Goal: Entertainment & Leisure: Consume media (video, audio)

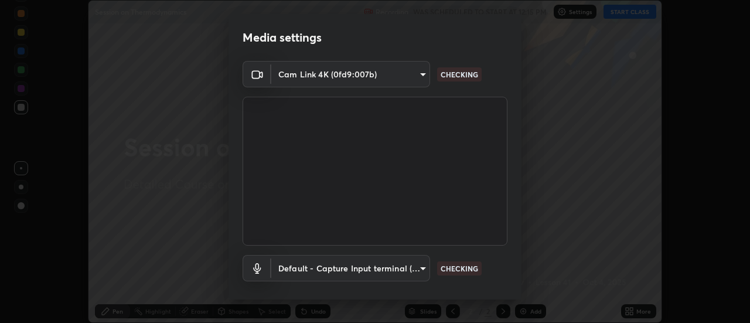
scroll to position [62, 0]
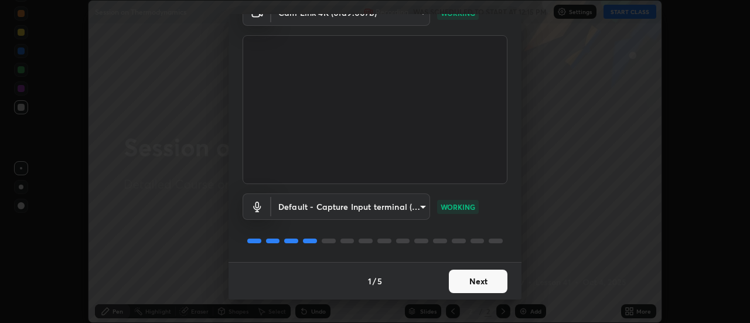
click at [477, 281] on button "Next" at bounding box center [478, 280] width 59 height 23
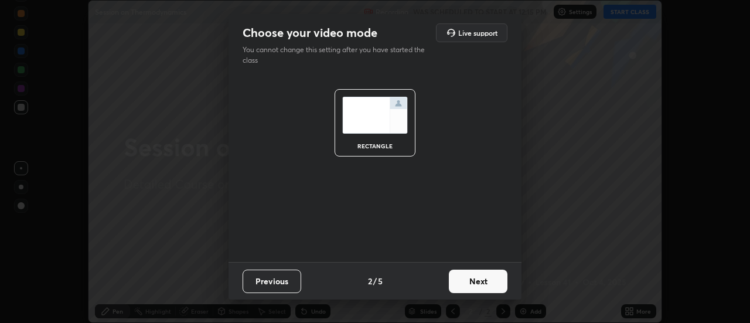
scroll to position [0, 0]
click at [478, 283] on button "Next" at bounding box center [478, 280] width 59 height 23
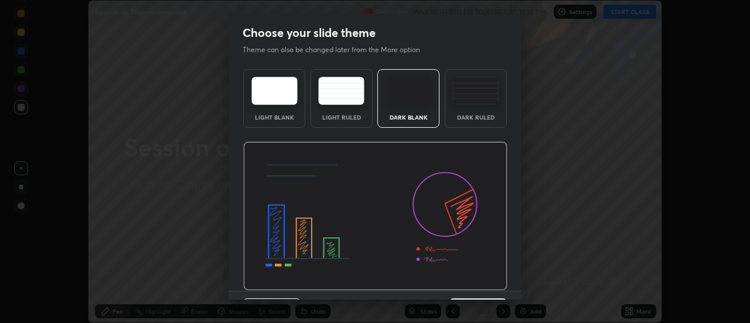
scroll to position [29, 0]
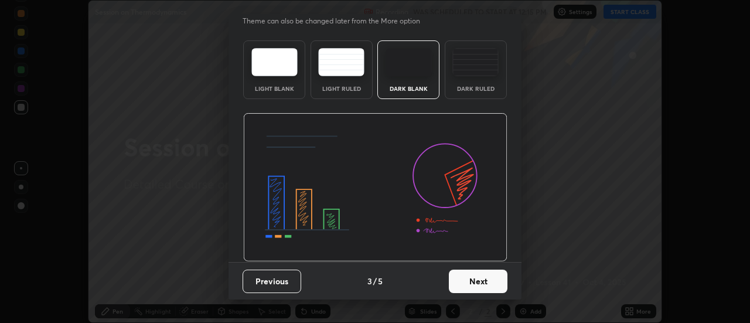
click at [474, 284] on button "Next" at bounding box center [478, 280] width 59 height 23
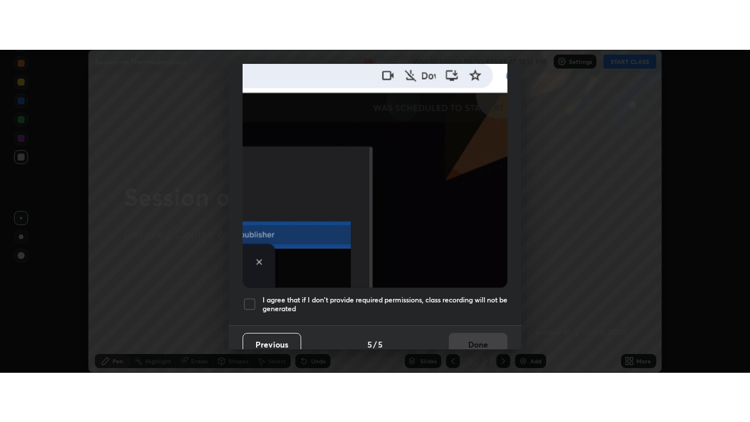
scroll to position [301, 0]
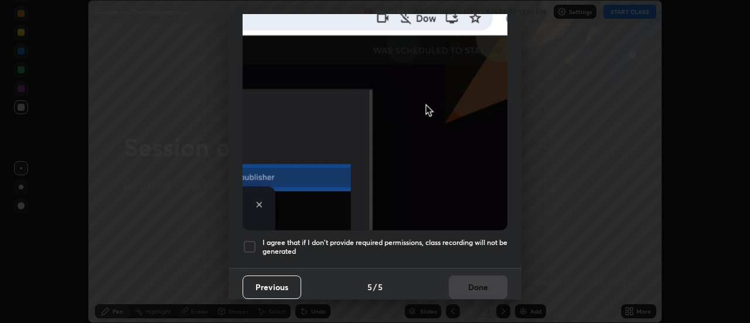
click at [480, 238] on h5 "I agree that if I don't provide required permissions, class recording will not …" at bounding box center [384, 247] width 245 height 18
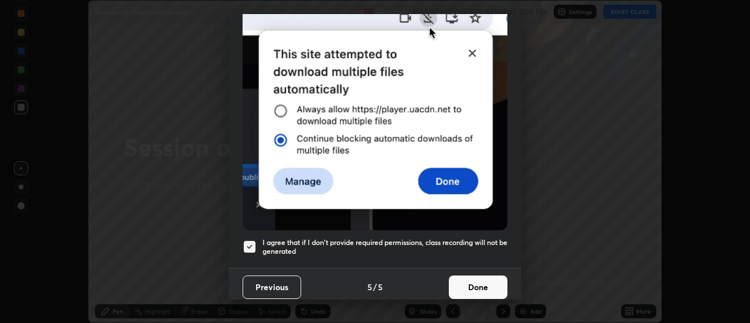
click at [481, 275] on button "Done" at bounding box center [478, 286] width 59 height 23
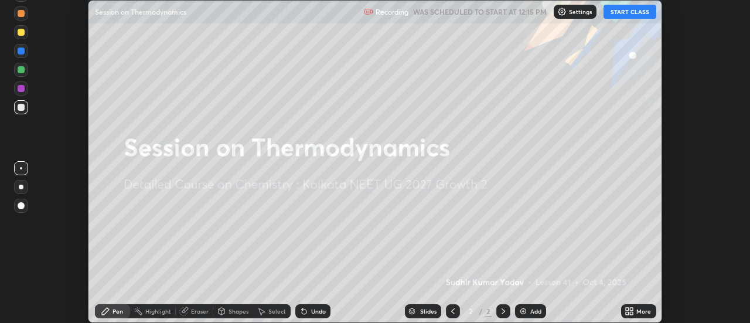
click at [622, 11] on button "START CLASS" at bounding box center [629, 12] width 53 height 14
click at [632, 309] on icon at bounding box center [631, 309] width 3 height 3
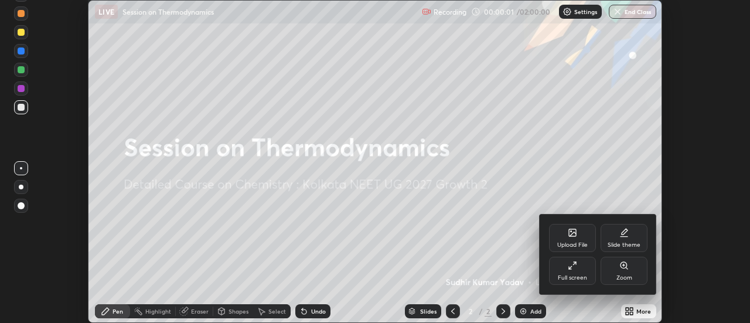
click at [577, 275] on div "Full screen" at bounding box center [572, 278] width 29 height 6
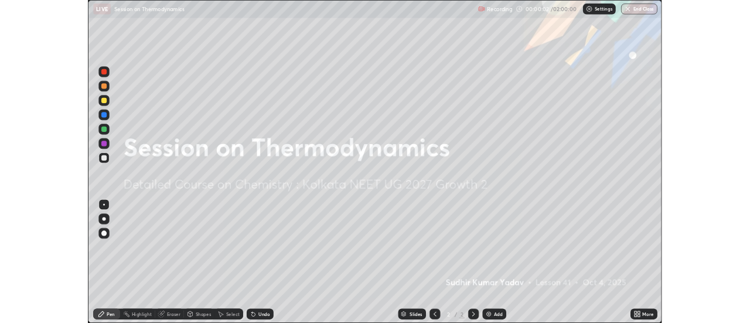
scroll to position [422, 750]
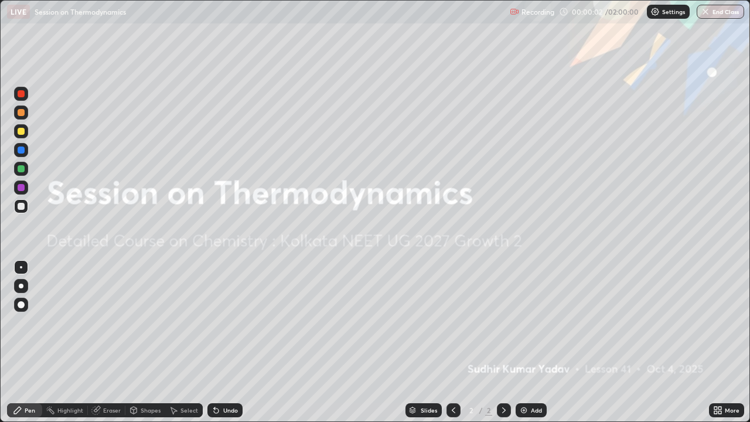
click at [533, 322] on div "Add" at bounding box center [536, 410] width 11 height 6
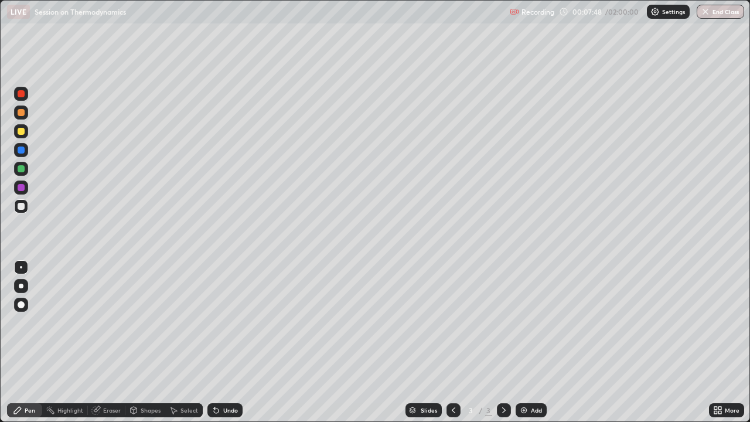
click at [214, 322] on icon at bounding box center [214, 407] width 1 height 1
click at [214, 322] on icon at bounding box center [216, 410] width 5 height 5
click at [214, 322] on icon at bounding box center [214, 407] width 1 height 1
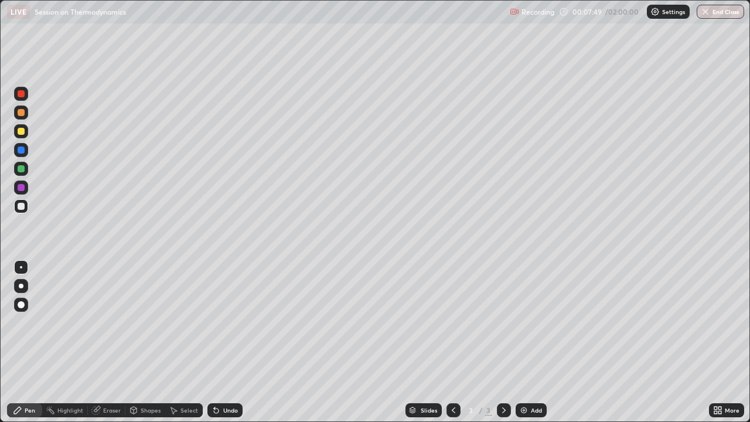
click at [218, 322] on icon at bounding box center [215, 409] width 9 height 9
click at [214, 322] on icon at bounding box center [214, 407] width 1 height 1
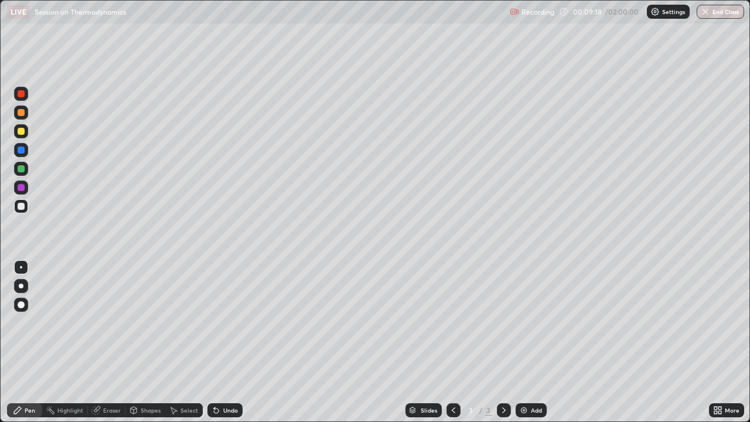
click at [218, 322] on div "Undo" at bounding box center [224, 410] width 35 height 14
click at [219, 322] on div "Undo" at bounding box center [224, 410] width 35 height 14
click at [214, 322] on icon at bounding box center [214, 407] width 1 height 1
click at [220, 322] on div "Undo" at bounding box center [224, 410] width 35 height 14
click at [222, 322] on div "Undo" at bounding box center [224, 410] width 35 height 14
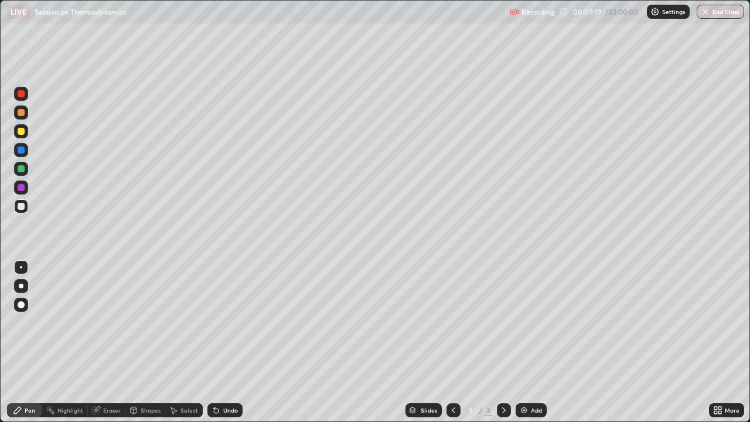
click at [224, 322] on div "Undo" at bounding box center [224, 410] width 35 height 14
click at [214, 322] on icon at bounding box center [216, 410] width 5 height 5
click at [215, 322] on icon at bounding box center [216, 410] width 5 height 5
click at [216, 322] on icon at bounding box center [216, 410] width 5 height 5
click at [214, 322] on icon at bounding box center [216, 410] width 5 height 5
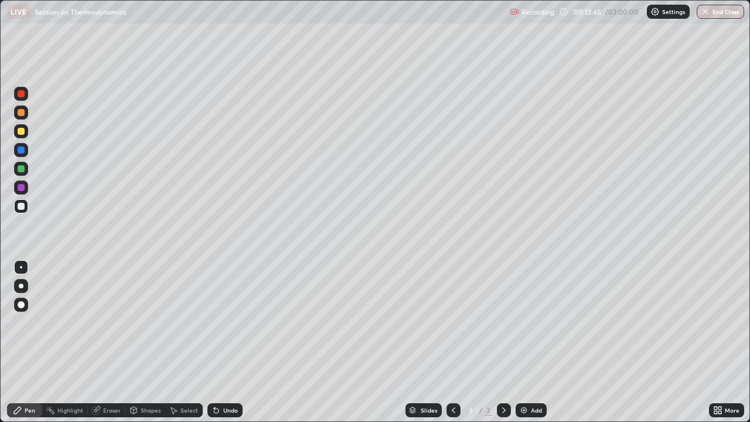
click at [522, 322] on img at bounding box center [523, 409] width 9 height 9
click at [220, 322] on div "Undo" at bounding box center [224, 410] width 35 height 14
click at [194, 322] on div "Select" at bounding box center [183, 410] width 37 height 14
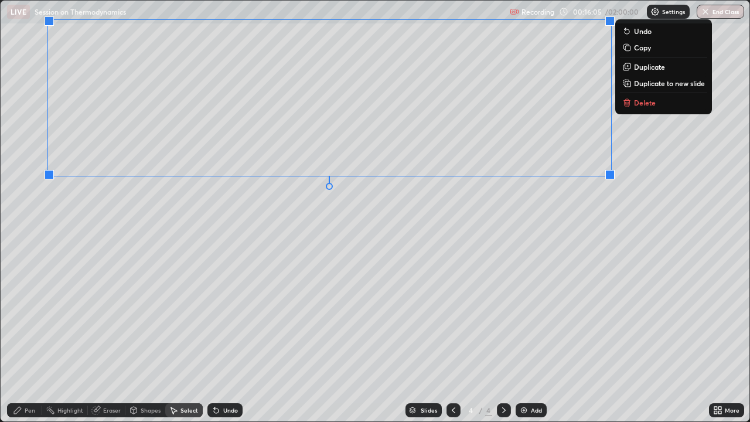
click at [34, 322] on div "Pen" at bounding box center [30, 410] width 11 height 6
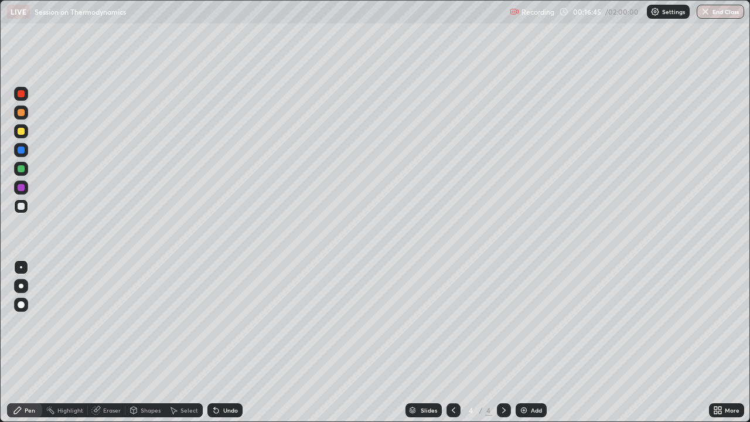
click at [172, 322] on icon at bounding box center [174, 410] width 6 height 7
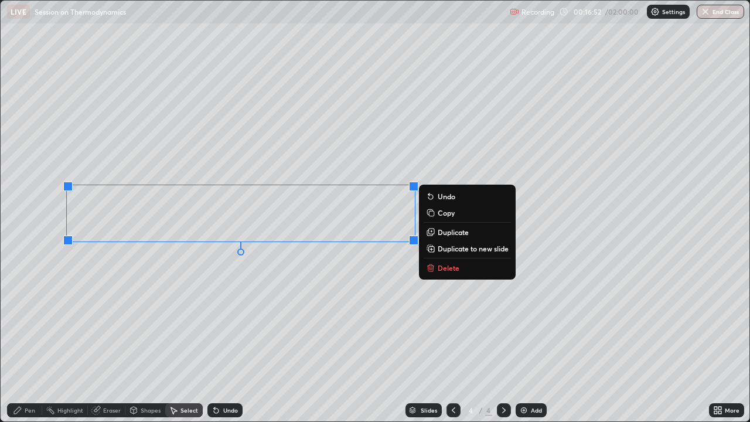
click at [32, 322] on div "Pen" at bounding box center [30, 410] width 11 height 6
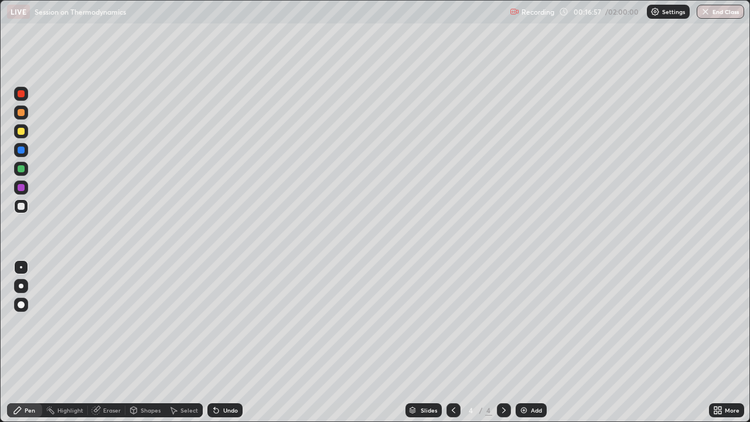
click at [105, 322] on div "Eraser" at bounding box center [112, 410] width 18 height 6
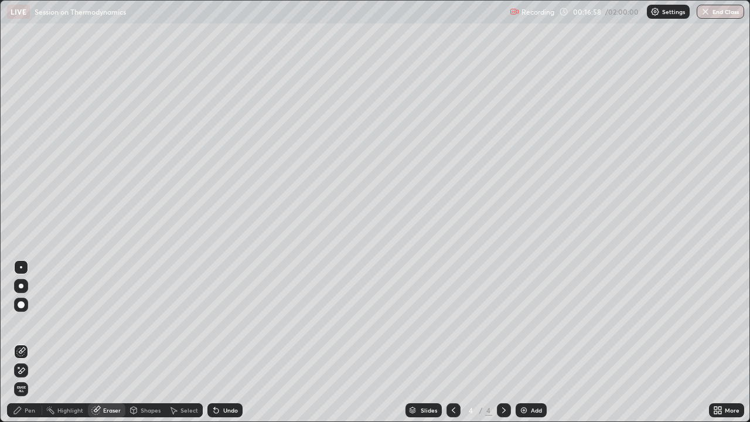
click at [23, 322] on icon at bounding box center [22, 370] width 6 height 6
click at [35, 322] on div "Pen" at bounding box center [30, 410] width 11 height 6
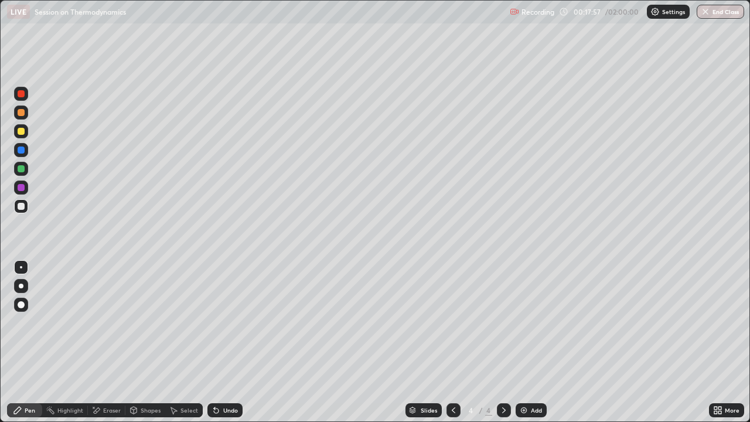
click at [103, 322] on div "Eraser" at bounding box center [106, 410] width 37 height 14
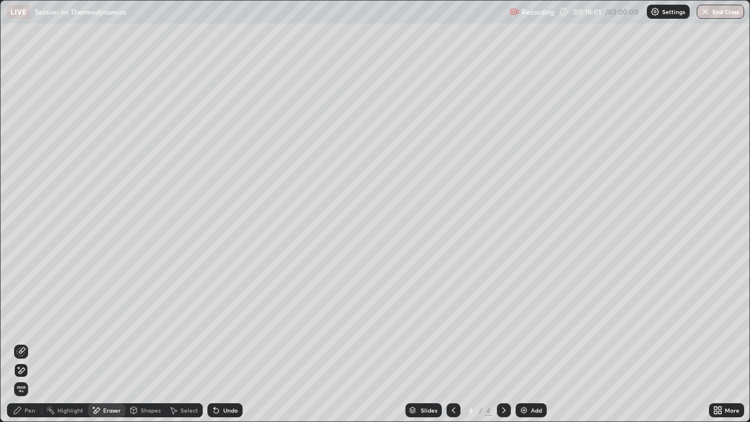
click at [220, 322] on div "Undo" at bounding box center [224, 410] width 35 height 14
click at [221, 322] on div "Undo" at bounding box center [224, 410] width 35 height 14
click at [218, 322] on icon at bounding box center [215, 409] width 9 height 9
click at [25, 322] on icon at bounding box center [20, 351] width 9 height 9
click at [30, 322] on div "Pen" at bounding box center [24, 410] width 35 height 14
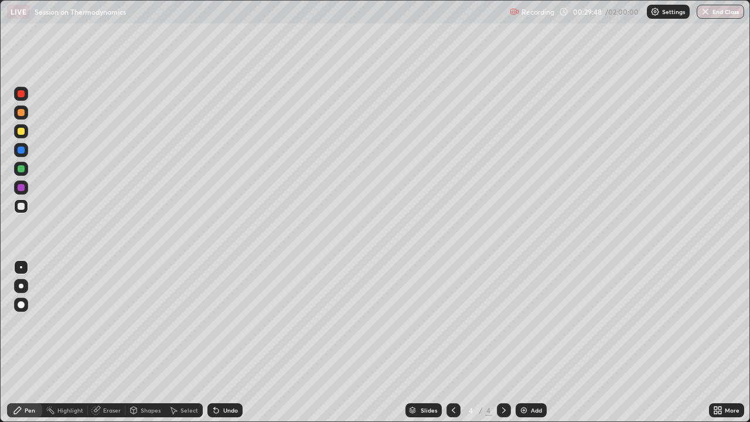
click at [529, 322] on div "Add" at bounding box center [531, 410] width 31 height 14
click at [230, 322] on div "Undo" at bounding box center [224, 410] width 35 height 14
click at [229, 322] on div "Undo" at bounding box center [230, 410] width 15 height 6
click at [230, 322] on div "Undo" at bounding box center [230, 410] width 15 height 6
click at [178, 322] on div "Select" at bounding box center [183, 410] width 37 height 14
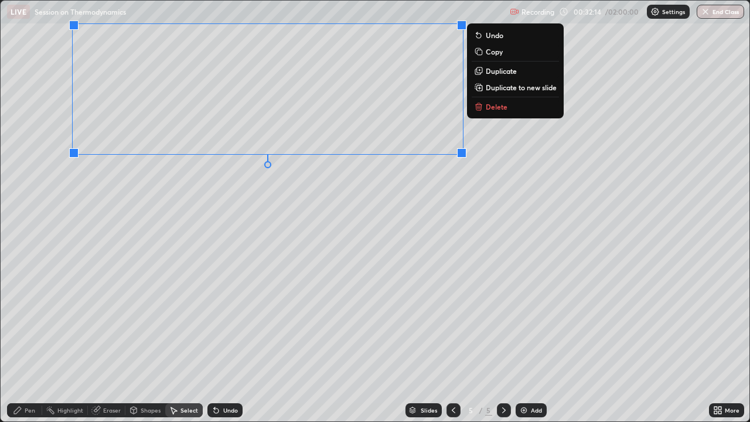
click at [31, 322] on div "Pen" at bounding box center [30, 410] width 11 height 6
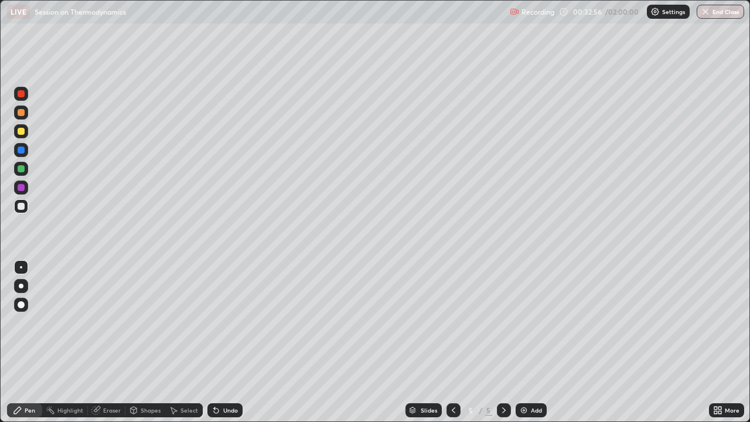
click at [214, 322] on icon at bounding box center [214, 407] width 1 height 1
click at [527, 322] on div "Add" at bounding box center [531, 410] width 31 height 14
click at [194, 322] on div "Select" at bounding box center [183, 410] width 37 height 14
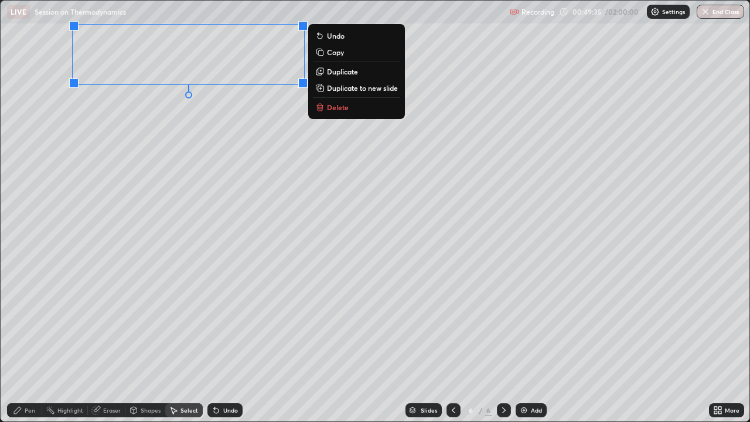
click at [32, 322] on div "Pen" at bounding box center [30, 410] width 11 height 6
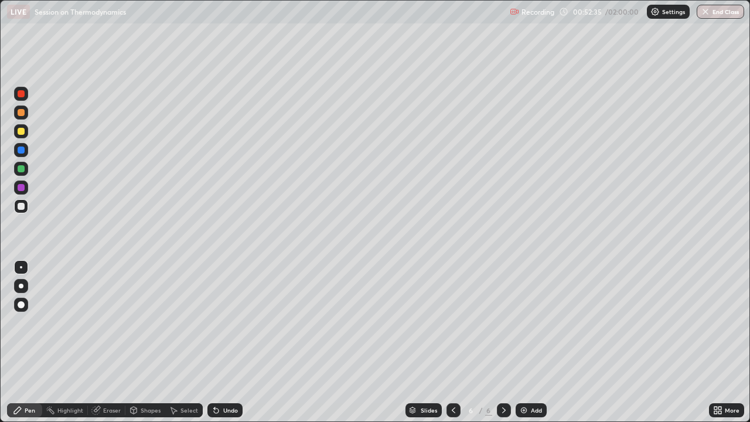
click at [214, 322] on icon at bounding box center [214, 407] width 1 height 1
click at [22, 170] on div at bounding box center [21, 168] width 7 height 7
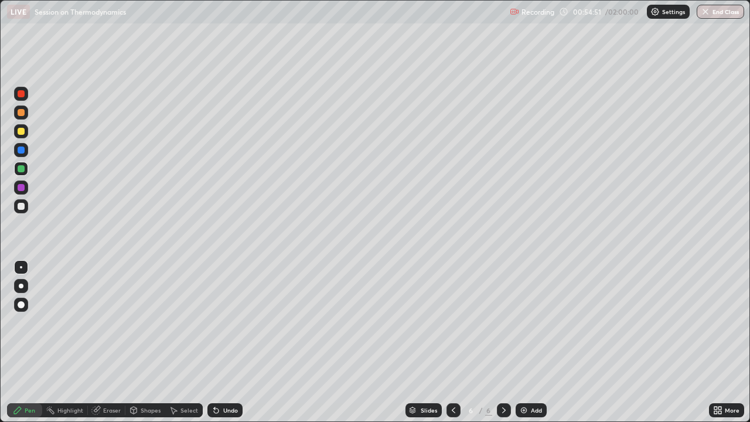
click at [521, 322] on img at bounding box center [523, 409] width 9 height 9
click at [225, 322] on div "Undo" at bounding box center [230, 410] width 15 height 6
click at [186, 322] on div "Select" at bounding box center [189, 410] width 18 height 6
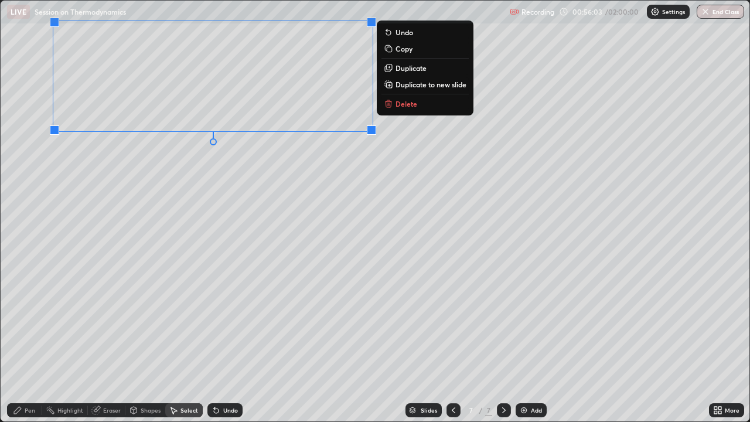
click at [29, 322] on div "Pen" at bounding box center [30, 410] width 11 height 6
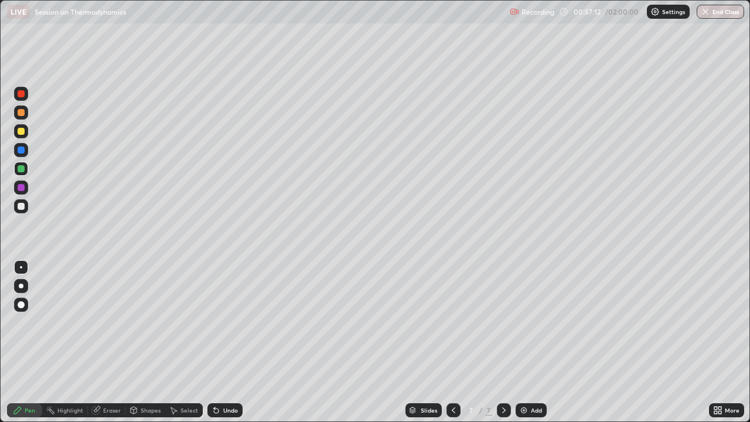
click at [452, 322] on icon at bounding box center [453, 409] width 9 height 9
click at [503, 322] on icon at bounding box center [503, 409] width 9 height 9
click at [19, 206] on div at bounding box center [21, 206] width 7 height 7
click at [214, 322] on icon at bounding box center [214, 407] width 1 height 1
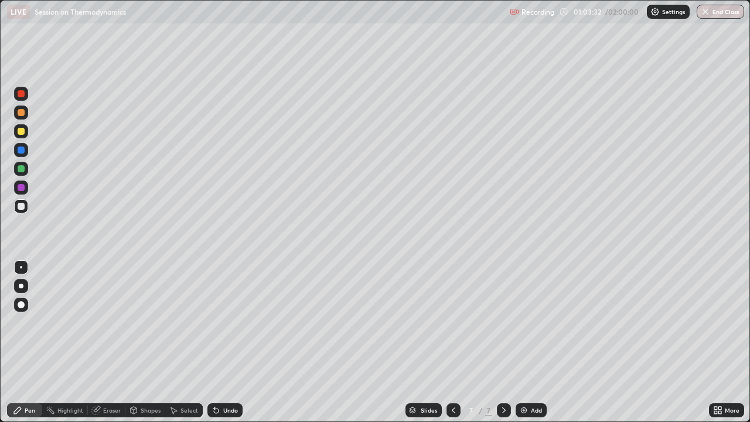
click at [501, 322] on icon at bounding box center [503, 409] width 9 height 9
click at [524, 322] on img at bounding box center [523, 409] width 9 height 9
click at [185, 322] on div "Select" at bounding box center [189, 410] width 18 height 6
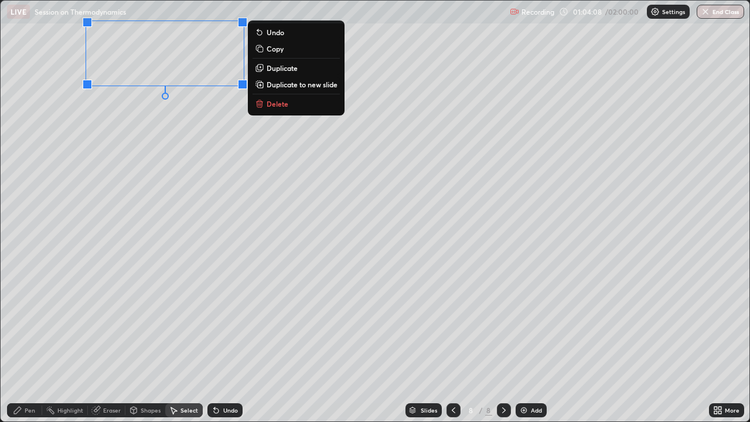
click at [29, 322] on div "Pen" at bounding box center [30, 410] width 11 height 6
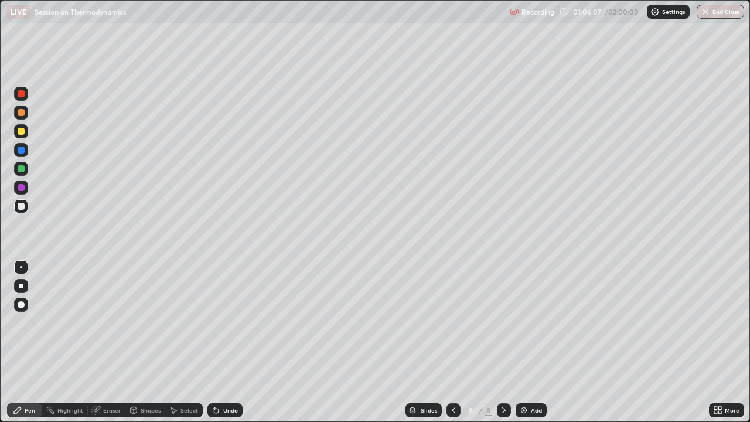
click at [452, 322] on icon at bounding box center [453, 409] width 9 height 9
click at [503, 322] on icon at bounding box center [503, 409] width 9 height 9
click at [527, 322] on div "Add" at bounding box center [531, 410] width 31 height 14
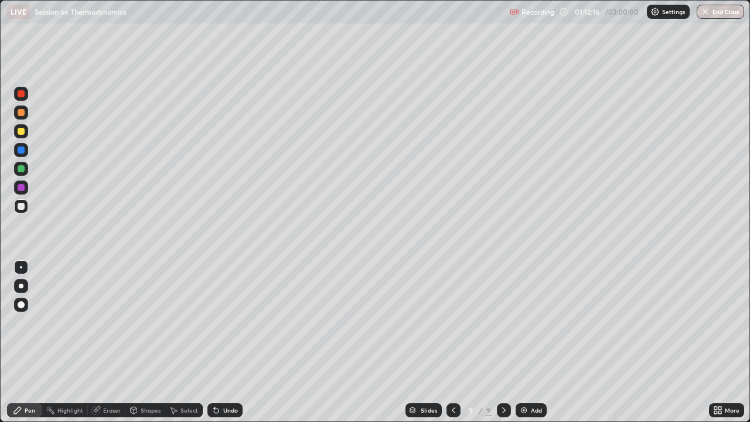
click at [214, 322] on icon at bounding box center [214, 407] width 1 height 1
click at [214, 322] on icon at bounding box center [216, 410] width 5 height 5
click at [453, 322] on icon at bounding box center [454, 410] width 4 height 6
click at [452, 322] on icon at bounding box center [453, 409] width 9 height 9
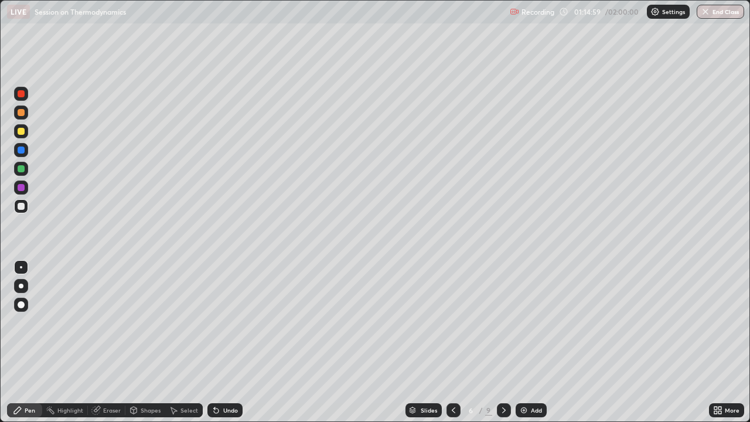
click at [507, 322] on div at bounding box center [504, 410] width 14 height 14
click at [504, 322] on icon at bounding box center [503, 409] width 9 height 9
click at [180, 322] on div "Select" at bounding box center [189, 410] width 18 height 6
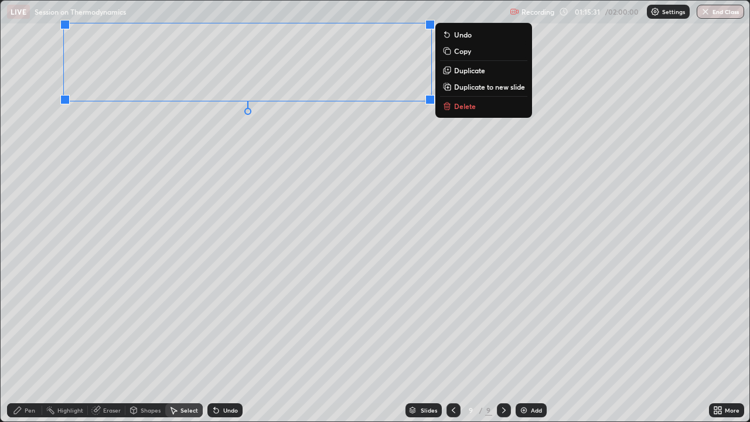
click at [33, 322] on div "Pen" at bounding box center [24, 410] width 35 height 14
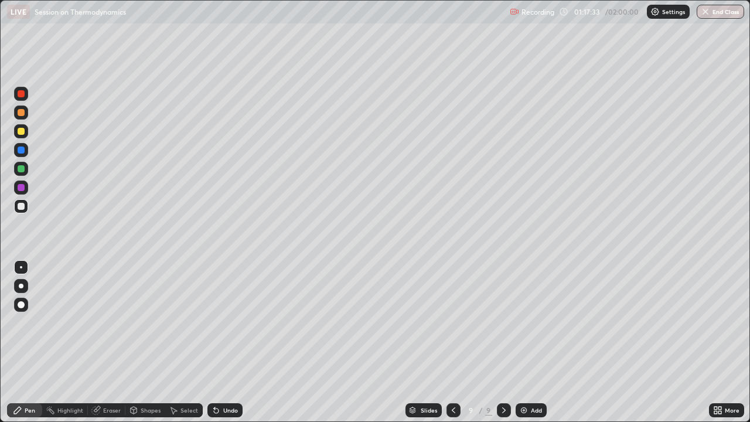
click at [214, 322] on icon at bounding box center [216, 410] width 5 height 5
click at [217, 322] on icon at bounding box center [215, 409] width 9 height 9
click at [219, 322] on div "Undo" at bounding box center [224, 410] width 35 height 14
click at [225, 322] on div "Undo" at bounding box center [230, 410] width 15 height 6
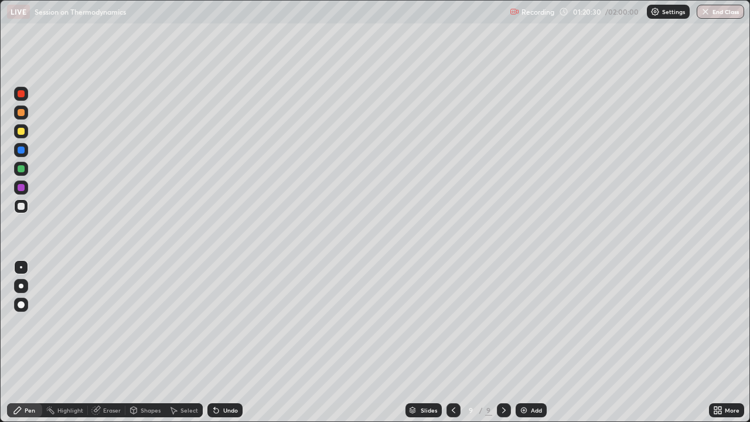
click at [228, 322] on div "Undo" at bounding box center [230, 410] width 15 height 6
click at [226, 322] on div "Undo" at bounding box center [230, 410] width 15 height 6
click at [231, 322] on div "Undo" at bounding box center [230, 410] width 15 height 6
click at [234, 322] on div "Undo" at bounding box center [230, 410] width 15 height 6
click at [528, 322] on div "Add" at bounding box center [531, 410] width 31 height 14
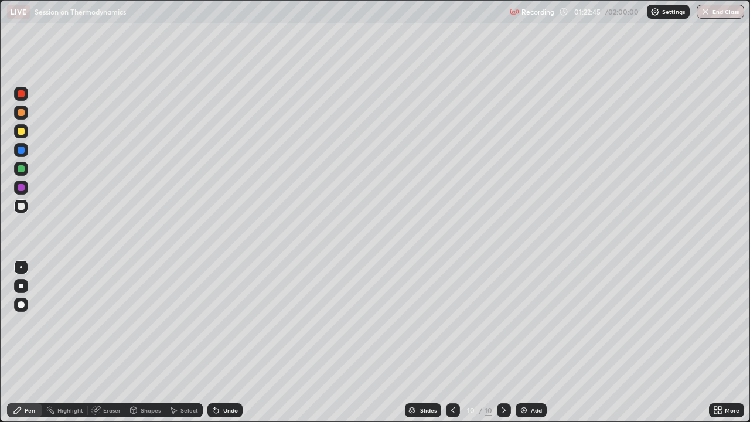
click at [183, 322] on div "Select" at bounding box center [189, 410] width 18 height 6
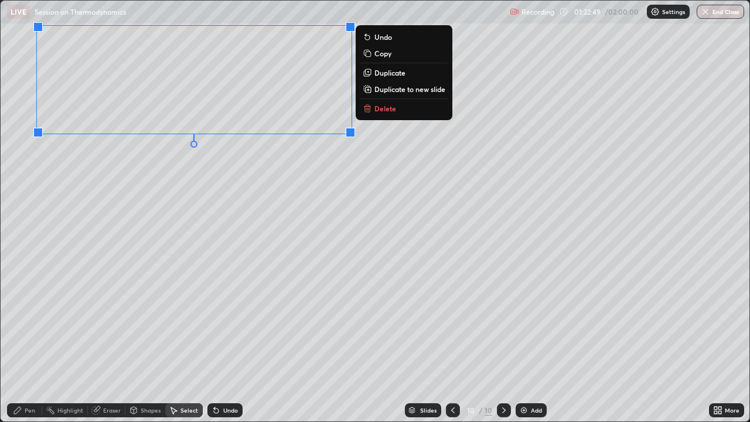
click at [26, 322] on div "Pen" at bounding box center [30, 410] width 11 height 6
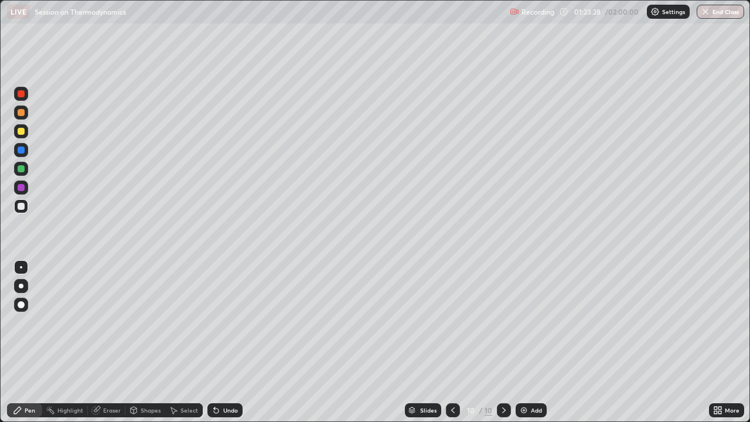
click at [220, 322] on div "Undo" at bounding box center [224, 410] width 35 height 14
click at [224, 322] on div "Undo" at bounding box center [230, 410] width 15 height 6
click at [220, 322] on div "Undo" at bounding box center [224, 410] width 35 height 14
click at [216, 322] on icon at bounding box center [215, 409] width 9 height 9
click at [214, 322] on icon at bounding box center [216, 410] width 5 height 5
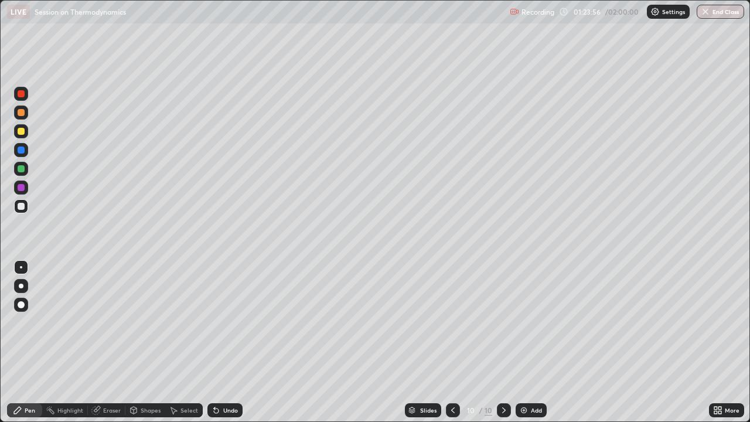
click at [214, 322] on icon at bounding box center [214, 407] width 1 height 1
click at [224, 322] on div "Undo" at bounding box center [230, 410] width 15 height 6
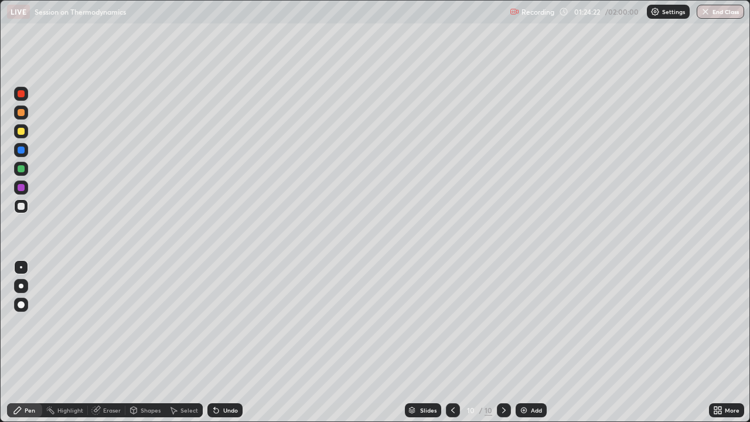
click at [224, 322] on div "Undo" at bounding box center [230, 410] width 15 height 6
click at [227, 322] on div "Undo" at bounding box center [230, 410] width 15 height 6
click at [221, 322] on div "Undo" at bounding box center [224, 410] width 35 height 14
click at [224, 322] on div "Undo" at bounding box center [230, 410] width 15 height 6
click at [223, 322] on div "Undo" at bounding box center [230, 410] width 15 height 6
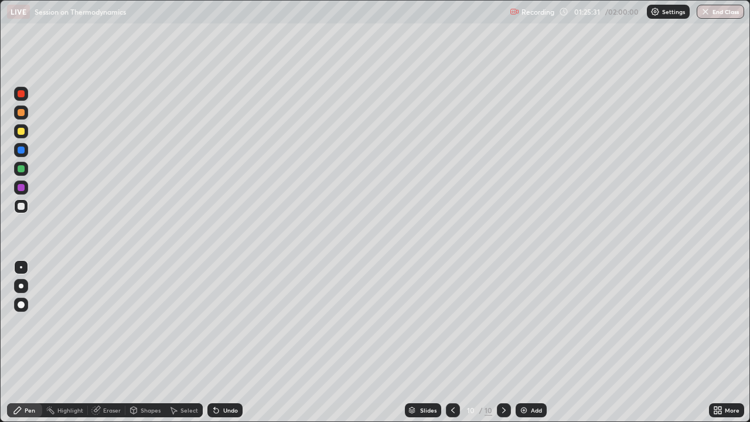
click at [453, 322] on icon at bounding box center [452, 409] width 9 height 9
click at [453, 322] on div at bounding box center [453, 409] width 14 height 23
click at [452, 322] on icon at bounding box center [452, 409] width 9 height 9
click at [502, 322] on icon at bounding box center [504, 410] width 4 height 6
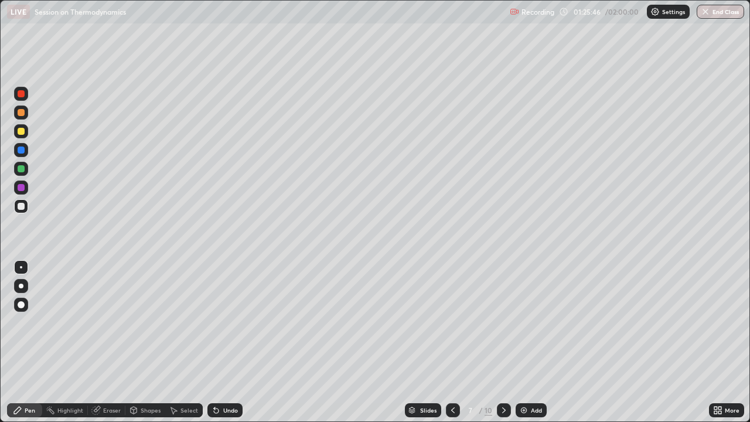
click at [504, 322] on icon at bounding box center [503, 409] width 9 height 9
click at [453, 322] on icon at bounding box center [452, 409] width 9 height 9
click at [501, 322] on icon at bounding box center [503, 409] width 9 height 9
click at [502, 322] on icon at bounding box center [503, 409] width 9 height 9
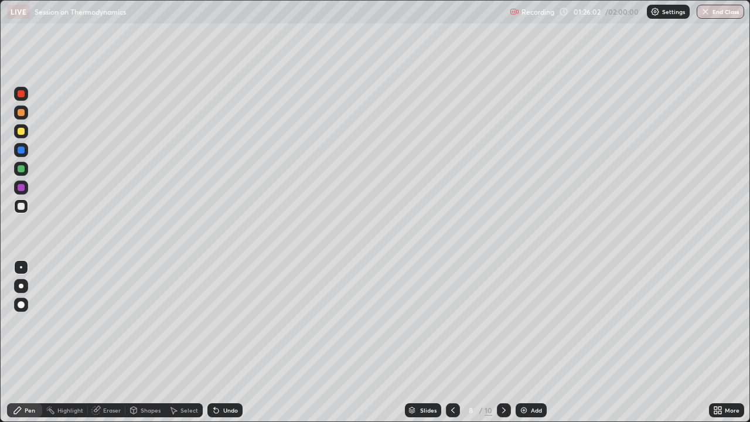
click at [502, 322] on icon at bounding box center [503, 409] width 9 height 9
click at [503, 322] on icon at bounding box center [503, 409] width 9 height 9
click at [523, 322] on img at bounding box center [523, 409] width 9 height 9
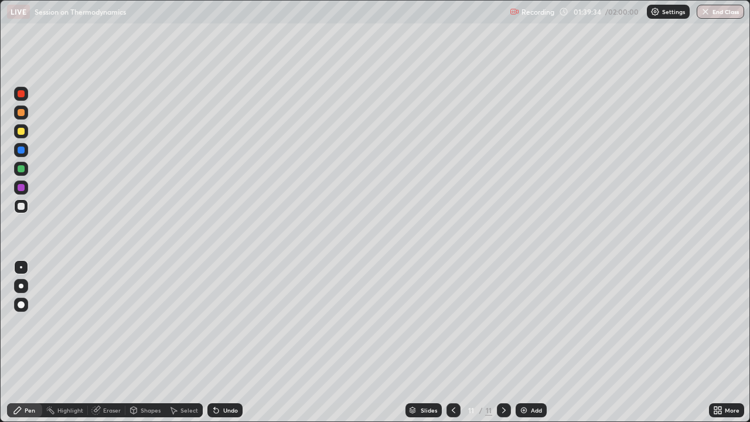
click at [175, 322] on icon at bounding box center [173, 409] width 9 height 9
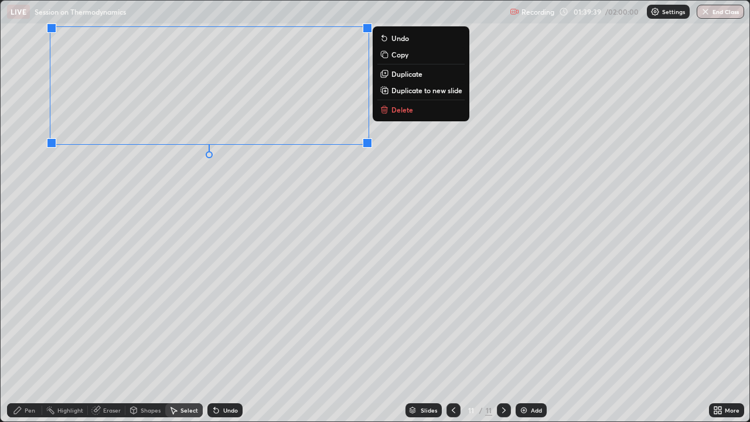
click at [26, 322] on div "Pen" at bounding box center [30, 410] width 11 height 6
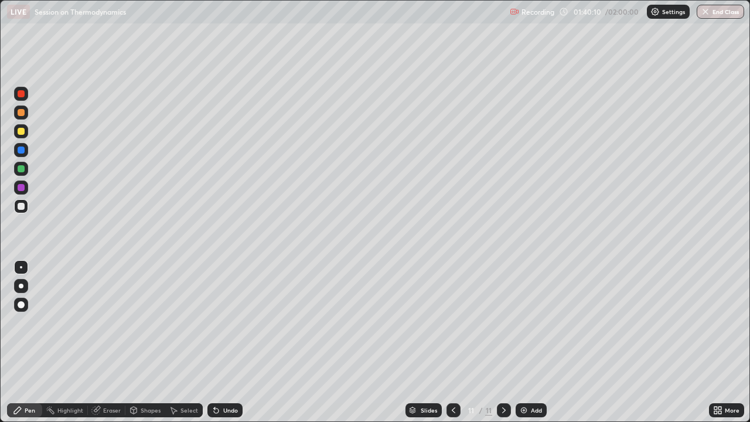
click at [223, 322] on div "Undo" at bounding box center [230, 410] width 15 height 6
click at [220, 322] on div "Undo" at bounding box center [224, 410] width 35 height 14
click at [219, 322] on div "Undo" at bounding box center [224, 410] width 35 height 14
click at [219, 322] on icon at bounding box center [215, 409] width 9 height 9
click at [223, 322] on div "Undo" at bounding box center [230, 410] width 15 height 6
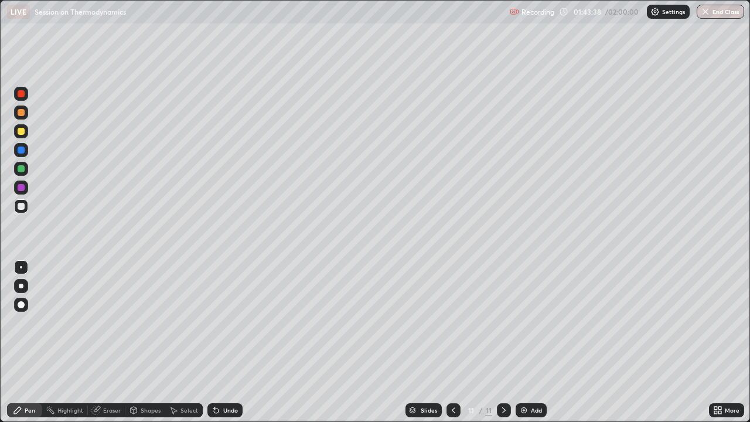
click at [193, 322] on div "Select" at bounding box center [183, 410] width 37 height 14
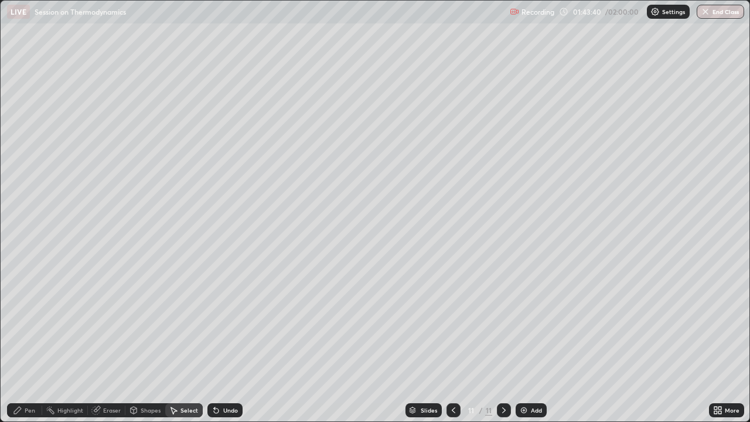
click at [28, 322] on div "Pen" at bounding box center [30, 410] width 11 height 6
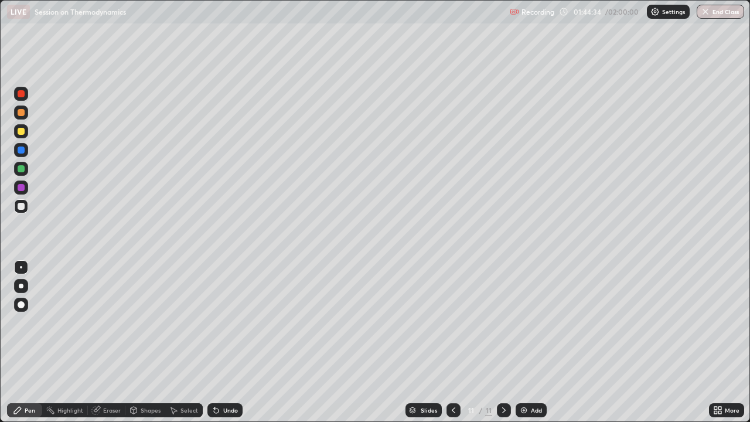
click at [452, 322] on icon at bounding box center [453, 409] width 9 height 9
click at [503, 322] on icon at bounding box center [504, 410] width 4 height 6
click at [112, 322] on div "Eraser" at bounding box center [112, 410] width 18 height 6
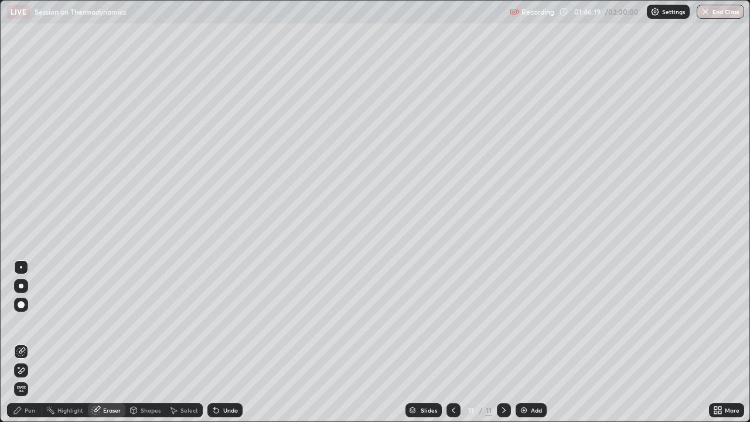
click at [33, 322] on div "Pen" at bounding box center [30, 410] width 11 height 6
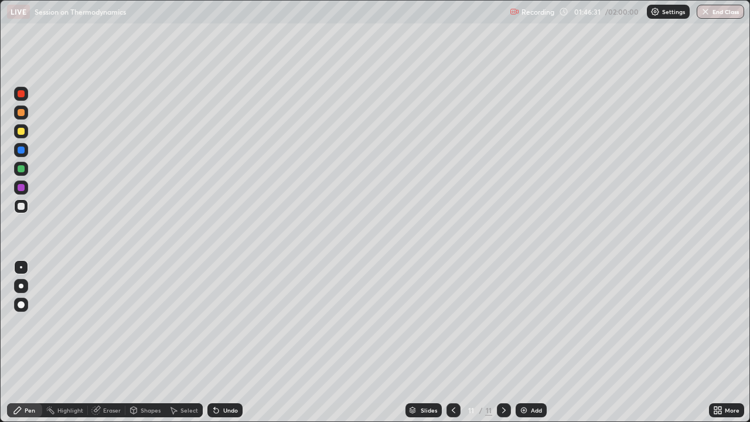
click at [102, 322] on div "Eraser" at bounding box center [106, 410] width 37 height 14
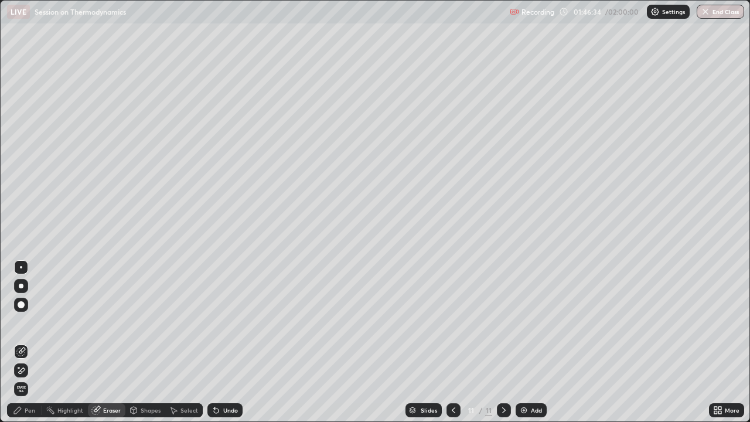
click at [32, 322] on div "Pen" at bounding box center [30, 410] width 11 height 6
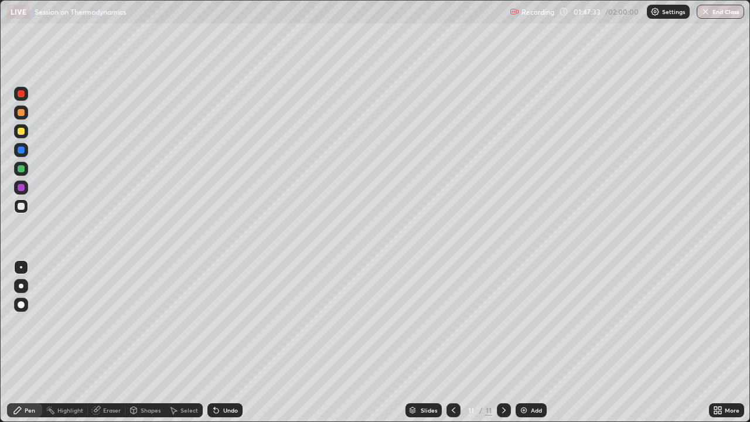
click at [183, 322] on div "Select" at bounding box center [189, 410] width 18 height 6
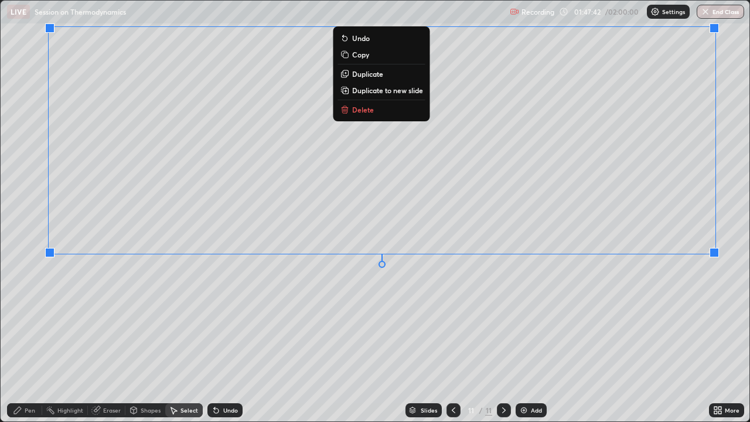
click at [33, 322] on div "Pen" at bounding box center [24, 410] width 35 height 14
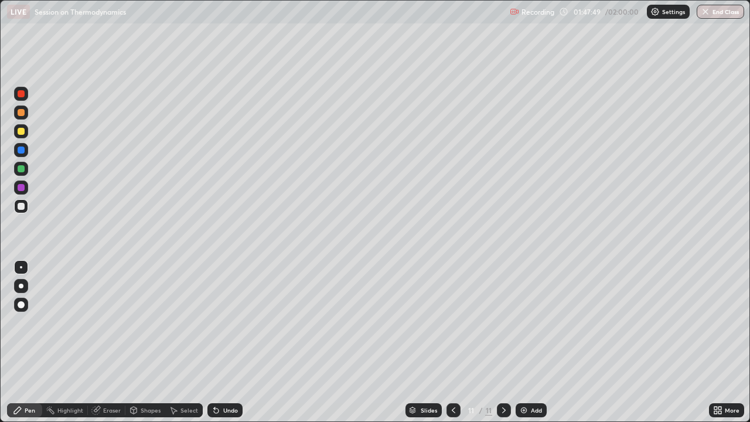
click at [214, 322] on icon at bounding box center [216, 410] width 5 height 5
click at [218, 322] on icon at bounding box center [215, 409] width 9 height 9
click at [705, 18] on button "End Class" at bounding box center [720, 12] width 47 height 14
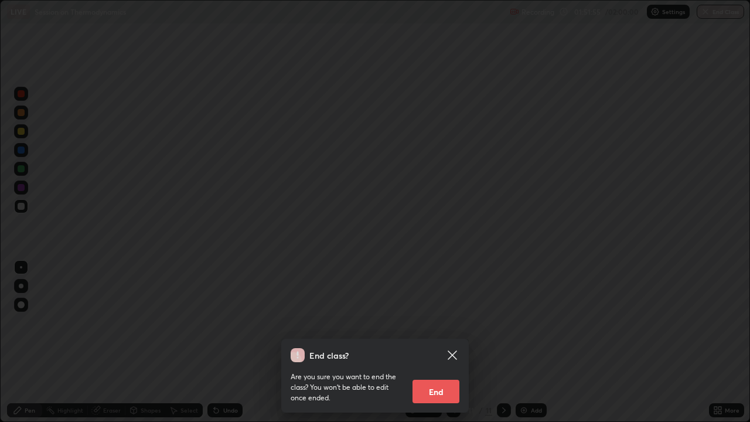
click at [436, 322] on button "End" at bounding box center [435, 391] width 47 height 23
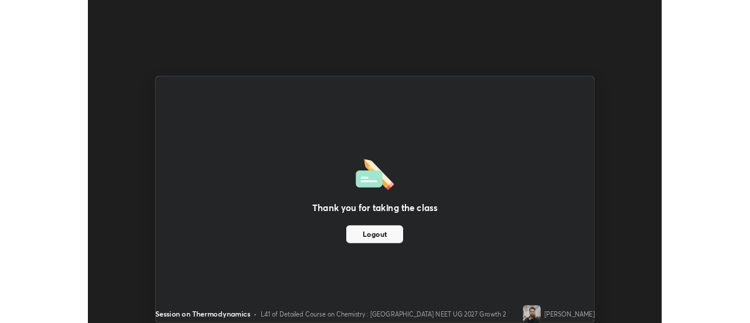
scroll to position [58263, 57836]
